Goal: Task Accomplishment & Management: Complete application form

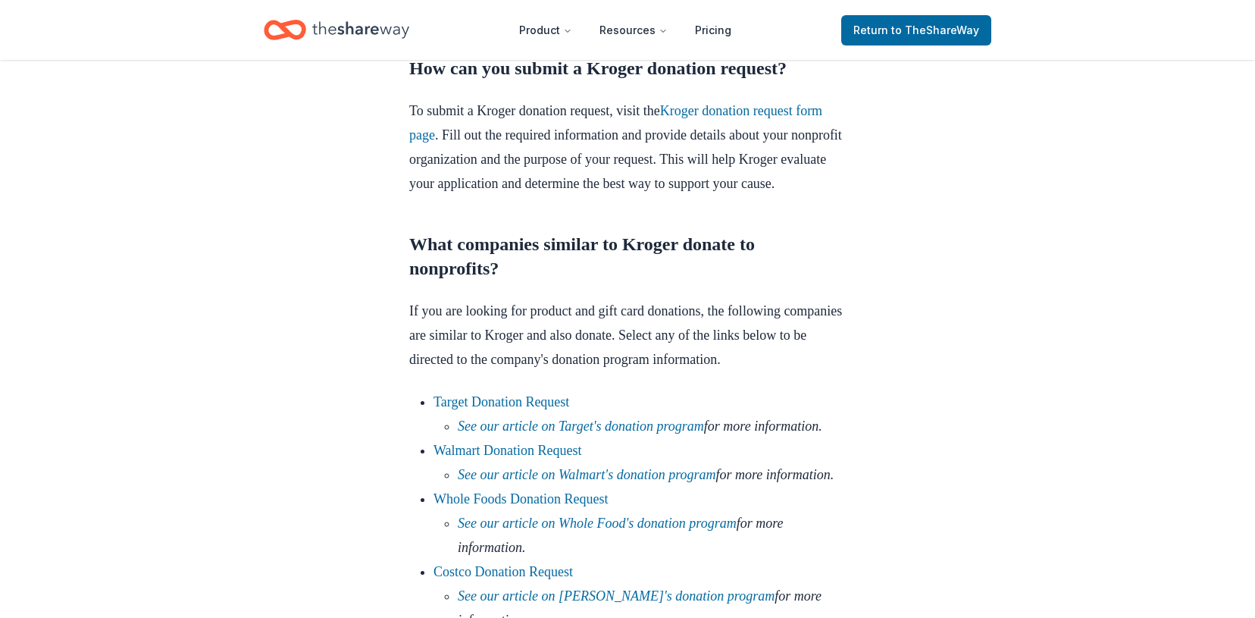
scroll to position [1792, 0]
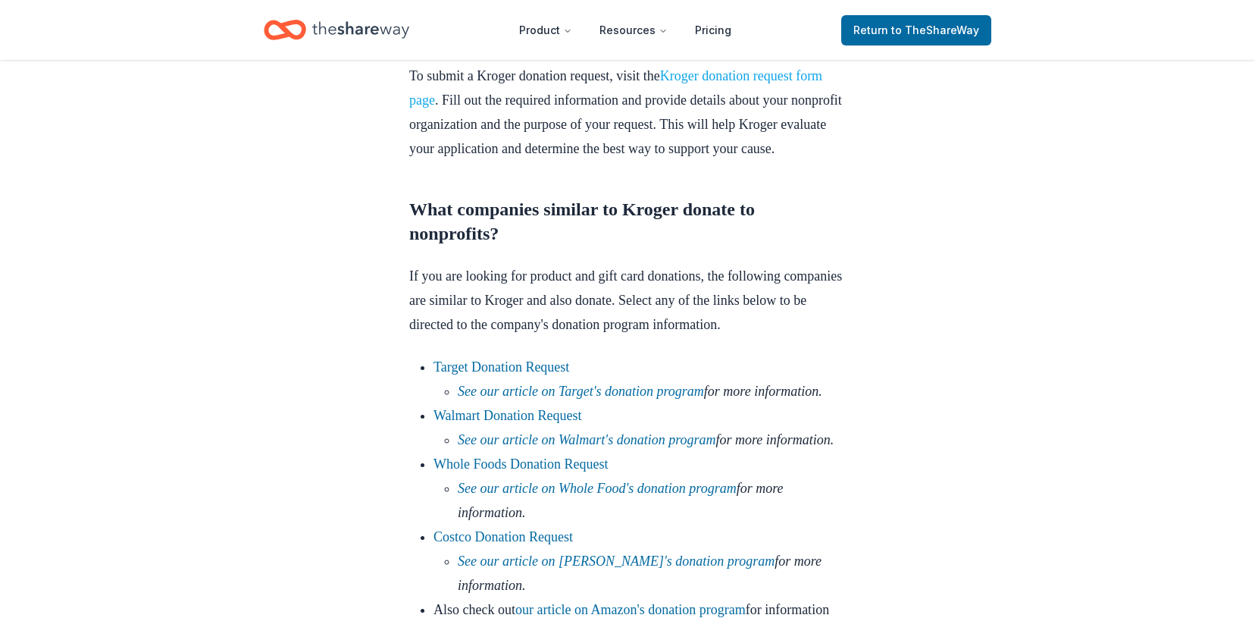
click at [743, 108] on link "Kroger donation request form page" at bounding box center [615, 87] width 413 height 39
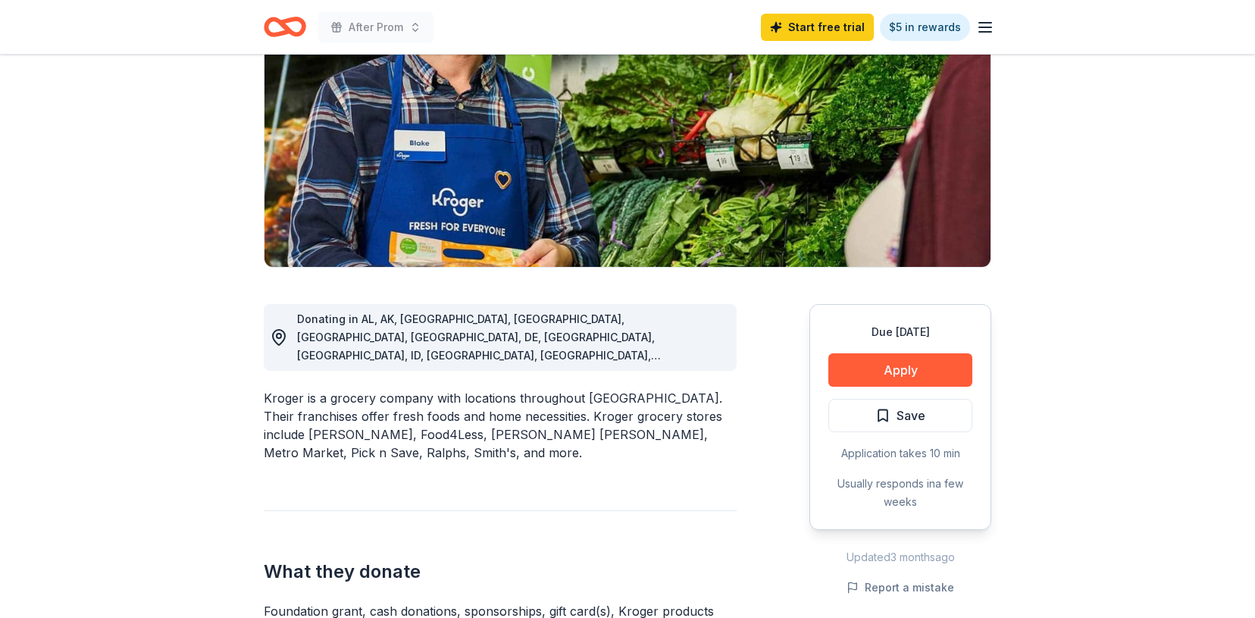
scroll to position [212, 0]
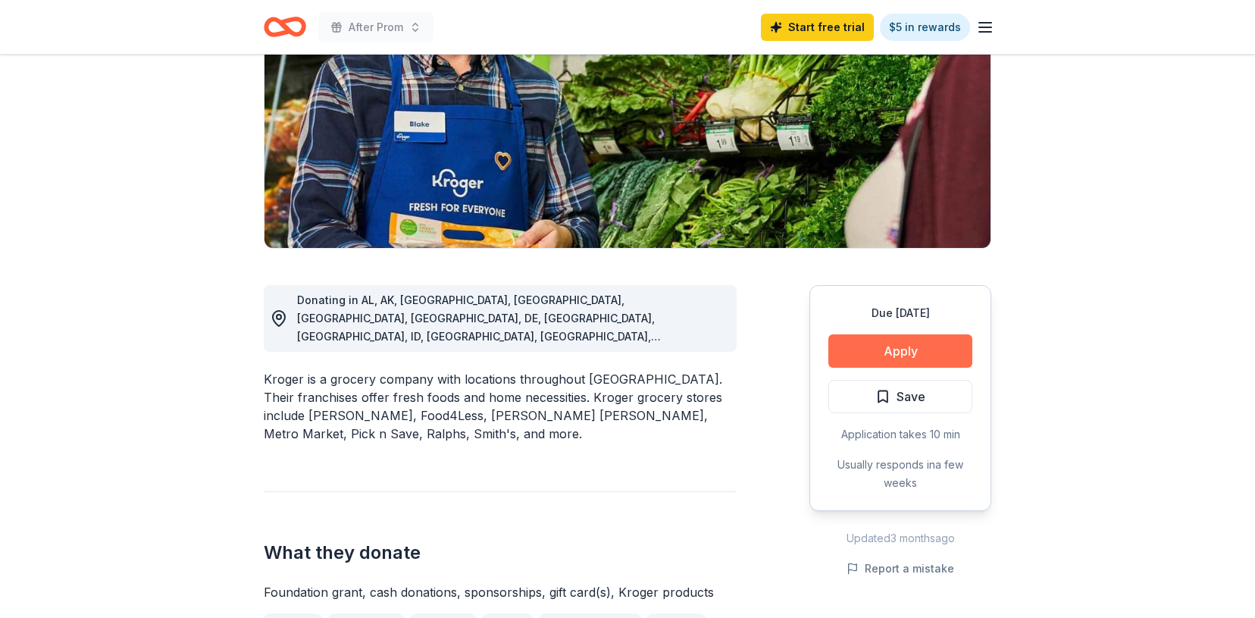
click at [917, 335] on button "Apply" at bounding box center [900, 350] width 144 height 33
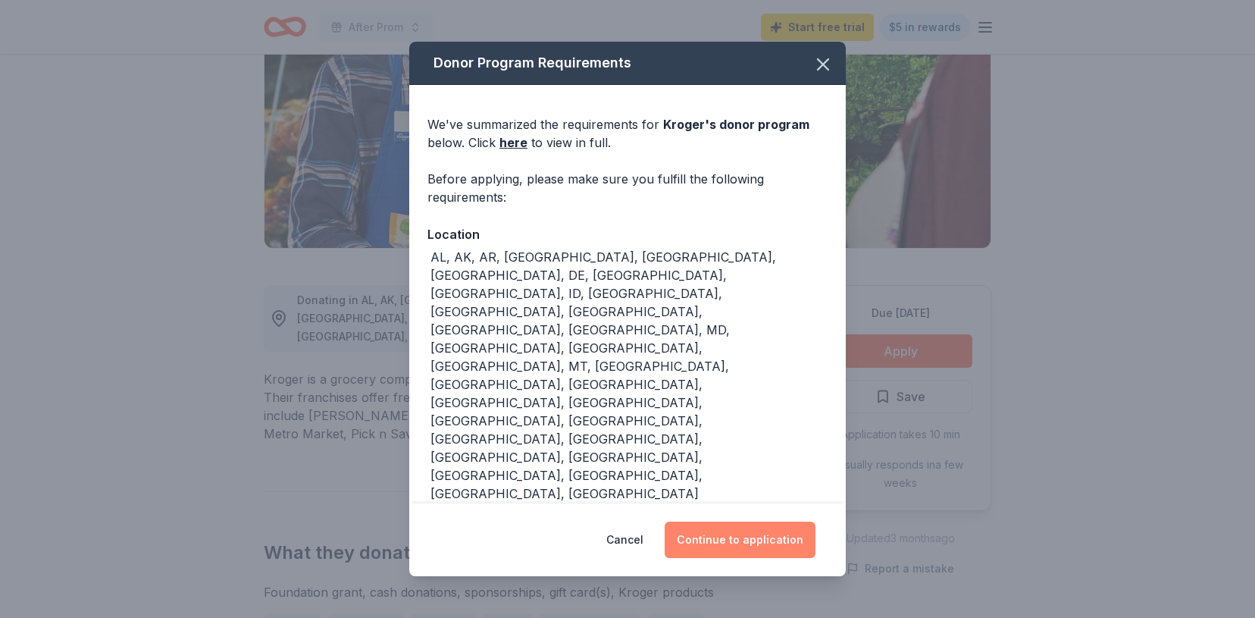
click at [737, 541] on button "Continue to application" at bounding box center [740, 539] width 151 height 36
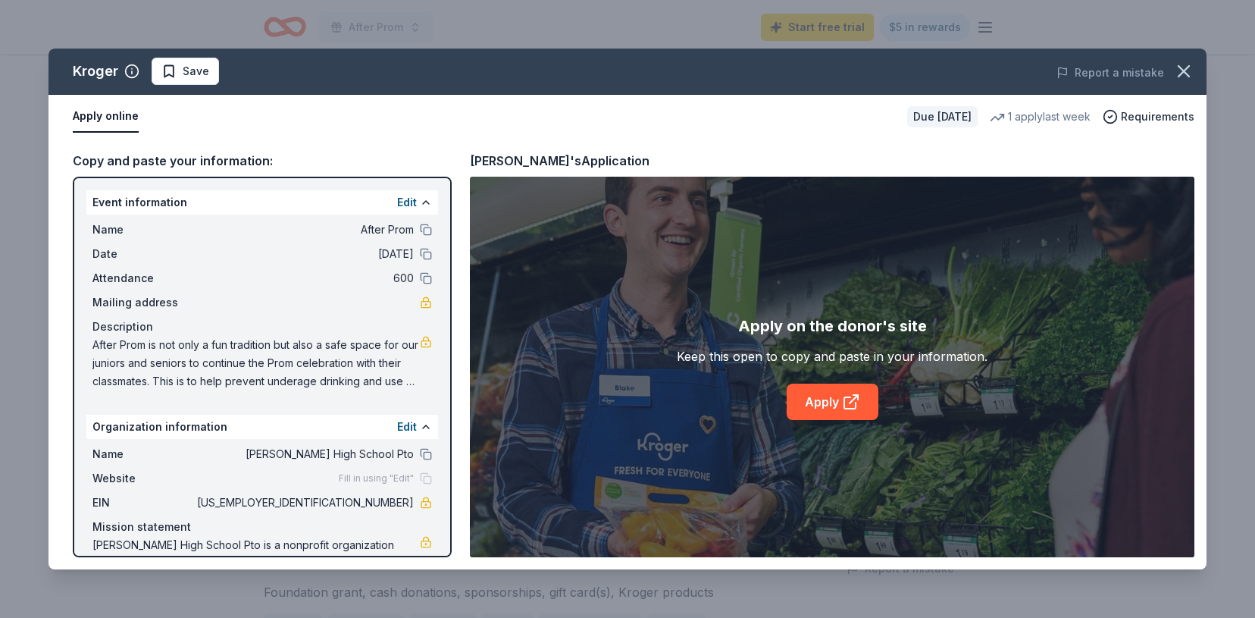
scroll to position [53, 0]
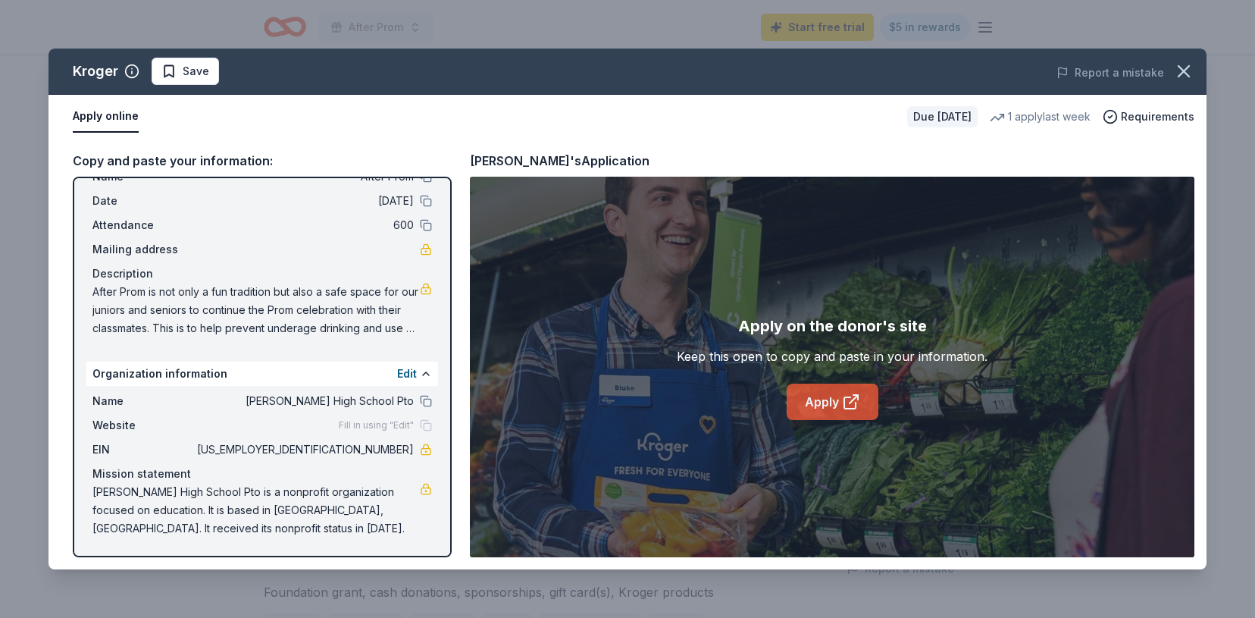
click at [830, 405] on link "Apply" at bounding box center [833, 401] width 92 height 36
